Goal: Information Seeking & Learning: Learn about a topic

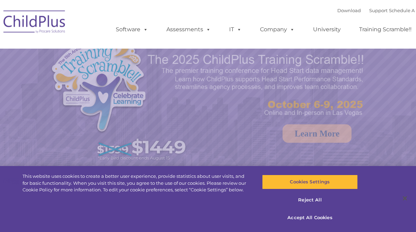
select select "MEDIUM"
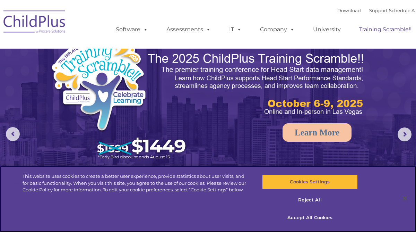
scroll to position [1, 14]
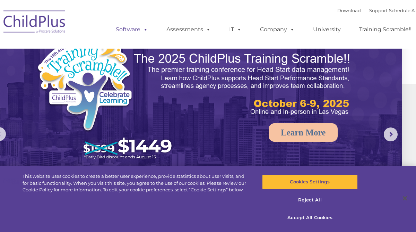
click at [141, 34] on link "Software" at bounding box center [132, 30] width 46 height 14
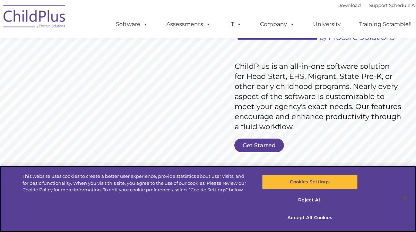
scroll to position [91, 0]
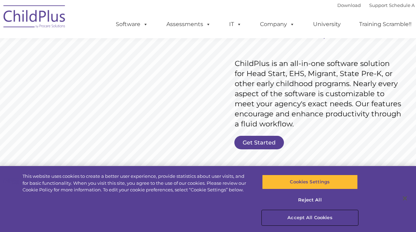
click at [293, 215] on button "Accept All Cookies" at bounding box center [310, 217] width 96 height 15
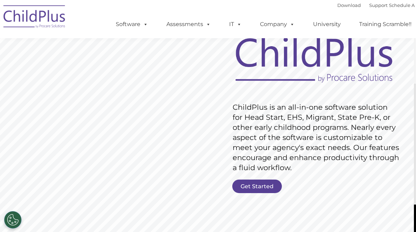
scroll to position [49, 2]
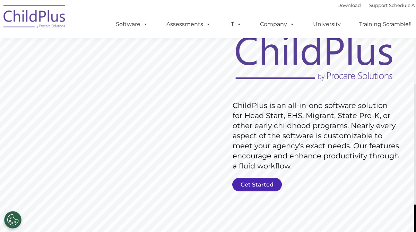
click at [265, 182] on link "Get Started" at bounding box center [257, 184] width 50 height 14
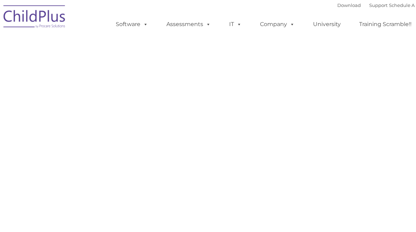
select select "MEDIUM"
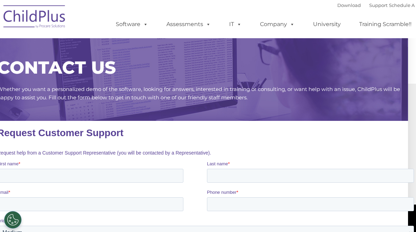
scroll to position [0, 14]
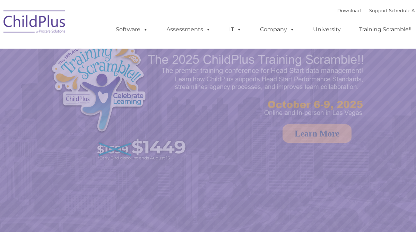
select select "MEDIUM"
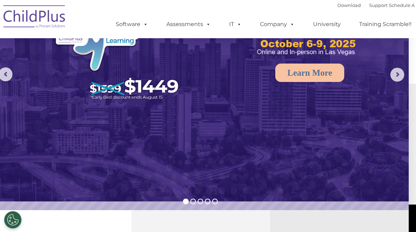
scroll to position [61, 8]
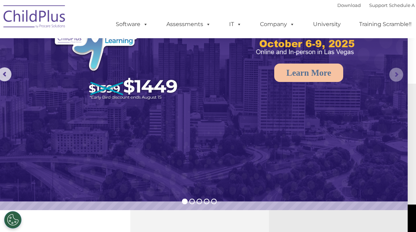
click at [399, 75] on rs-arrow at bounding box center [396, 75] width 14 height 14
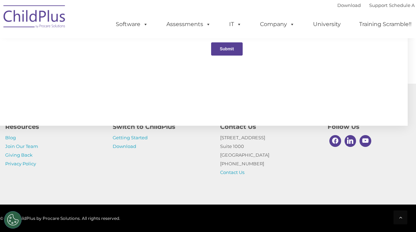
scroll to position [827, 8]
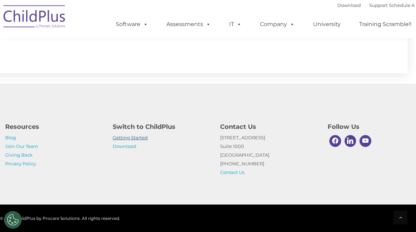
click at [133, 138] on link "Getting Started" at bounding box center [130, 137] width 35 height 6
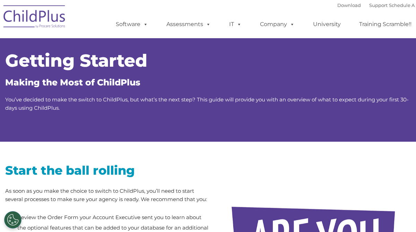
click at [43, 21] on img at bounding box center [34, 17] width 69 height 35
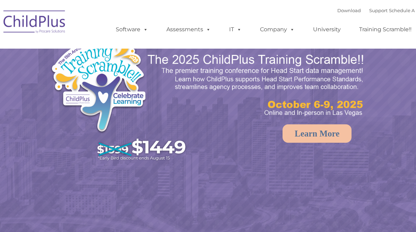
select select "MEDIUM"
